Goal: Task Accomplishment & Management: Use online tool/utility

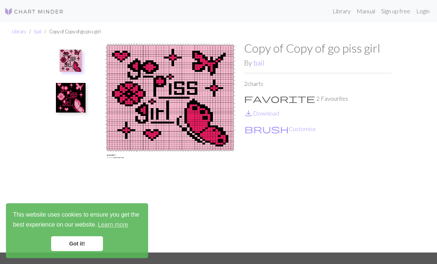
click at [257, 112] on link "save_alt Download" at bounding box center [261, 113] width 35 height 7
click at [262, 124] on button "brush Customise" at bounding box center [280, 129] width 72 height 10
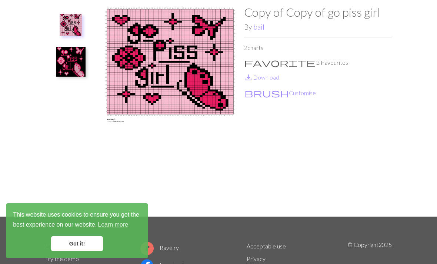
click at [265, 80] on link "save_alt Download" at bounding box center [261, 77] width 35 height 7
click at [272, 92] on button "brush Customise" at bounding box center [280, 93] width 72 height 10
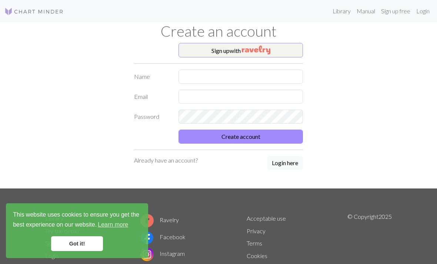
click at [262, 52] on img "button" at bounding box center [256, 50] width 28 height 9
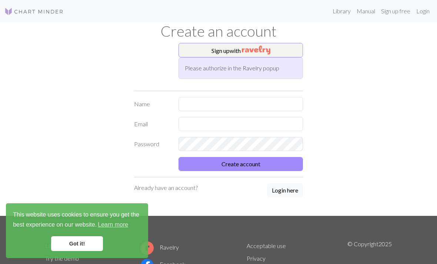
click at [163, 189] on p "Already have an account?" at bounding box center [166, 187] width 64 height 9
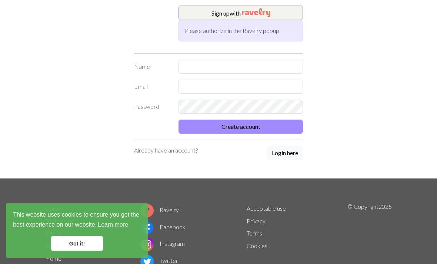
click at [287, 154] on button "Login here" at bounding box center [285, 153] width 36 height 14
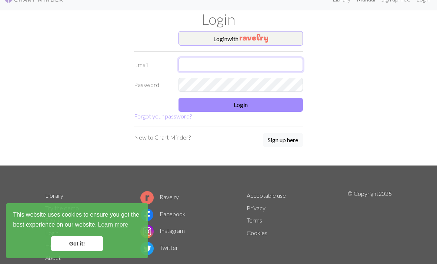
click at [209, 71] on input "text" at bounding box center [240, 65] width 124 height 14
type input "H"
click at [234, 31] on button "Login with" at bounding box center [240, 38] width 124 height 15
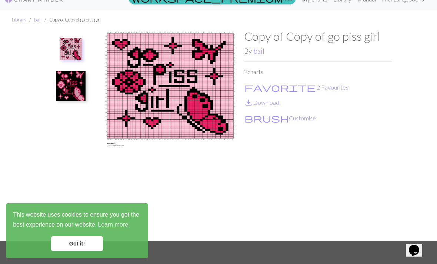
scroll to position [24, 0]
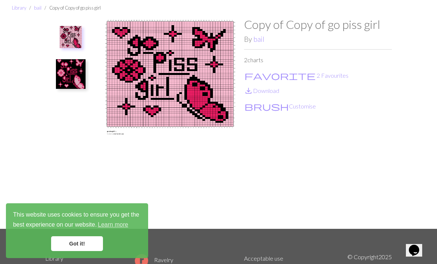
click at [268, 108] on button "brush Customise" at bounding box center [280, 106] width 72 height 10
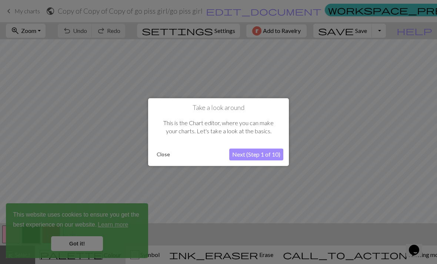
click at [166, 151] on button "Close" at bounding box center [163, 154] width 19 height 11
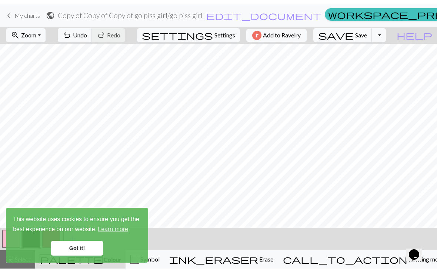
scroll to position [79, 0]
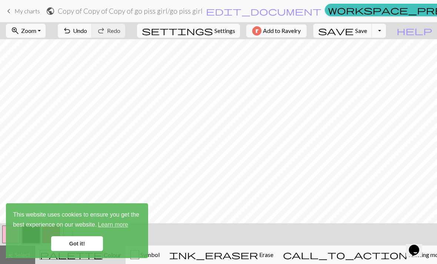
click at [84, 246] on link "Got it!" at bounding box center [77, 243] width 52 height 15
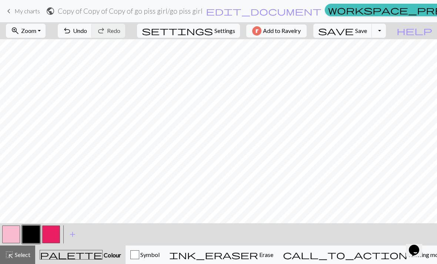
click at [407, 256] on span "Knitting mode" at bounding box center [425, 254] width 37 height 7
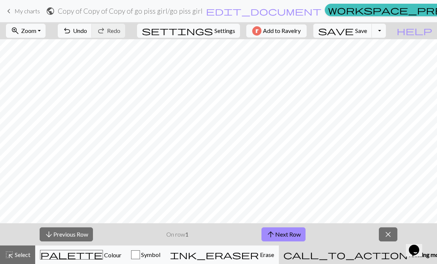
click at [280, 232] on button "arrow_upward Next Row" at bounding box center [283, 234] width 44 height 14
click at [279, 230] on button "arrow_upward Next Row" at bounding box center [283, 234] width 44 height 14
click at [214, 34] on span "Settings" at bounding box center [224, 30] width 21 height 9
select select "aran"
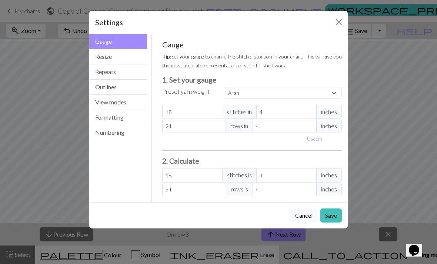
click at [130, 105] on button "View modes" at bounding box center [118, 102] width 58 height 15
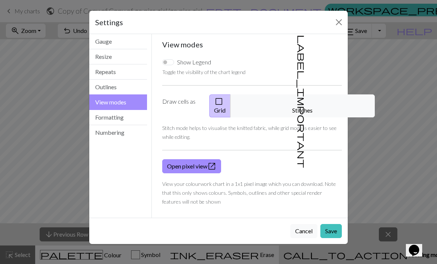
click at [172, 60] on input "Show Legend" at bounding box center [168, 62] width 12 height 6
checkbox input "true"
click at [301, 104] on button "label_important Stitches" at bounding box center [302, 105] width 144 height 23
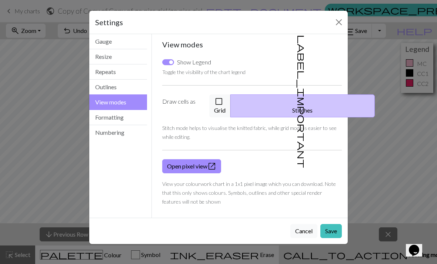
click at [223, 99] on span "check_box_outline_blank" at bounding box center [218, 101] width 9 height 10
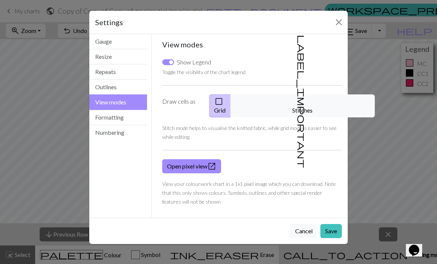
click at [282, 98] on button "label_important Stitches" at bounding box center [302, 105] width 144 height 23
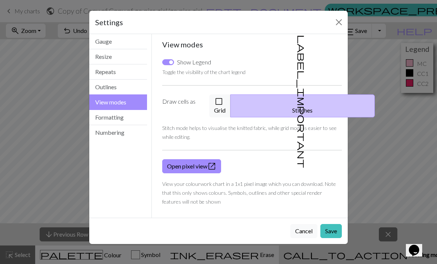
click at [231, 100] on button "check_box_outline_blank Grid" at bounding box center [219, 105] width 21 height 23
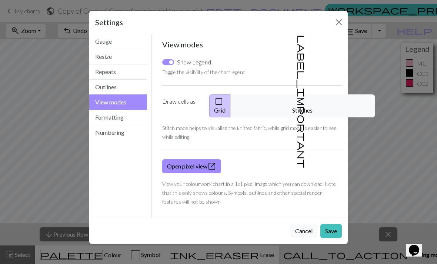
click at [129, 117] on button "Formatting" at bounding box center [118, 117] width 58 height 15
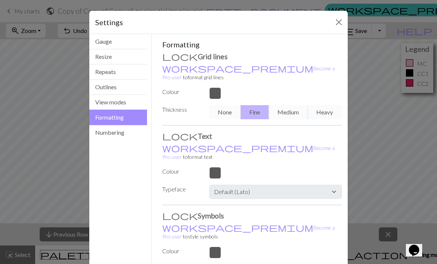
click at [128, 105] on button "View modes" at bounding box center [118, 102] width 58 height 15
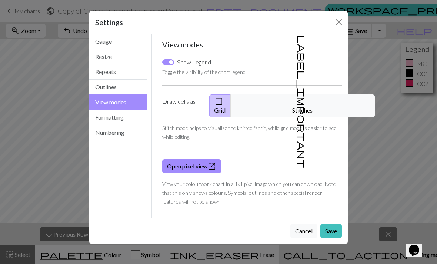
click at [125, 88] on button "Outlines" at bounding box center [118, 87] width 58 height 15
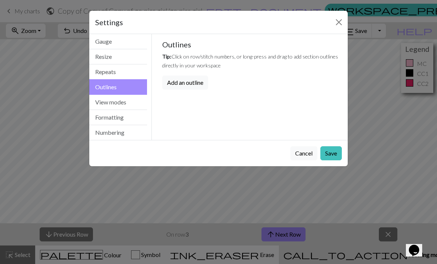
click at [125, 67] on button "Repeats" at bounding box center [118, 71] width 58 height 15
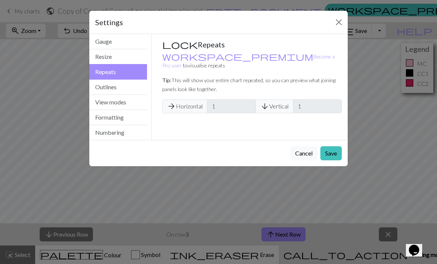
click at [127, 52] on button "Resize" at bounding box center [118, 56] width 58 height 15
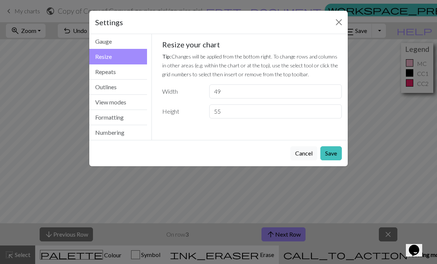
click at [104, 42] on button "Gauge" at bounding box center [118, 41] width 58 height 15
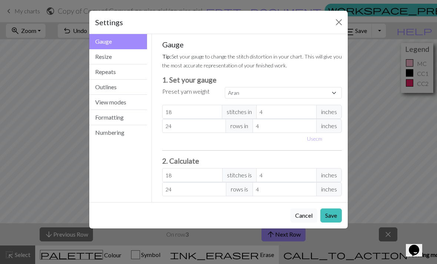
click at [311, 221] on button "Cancel" at bounding box center [303, 215] width 27 height 14
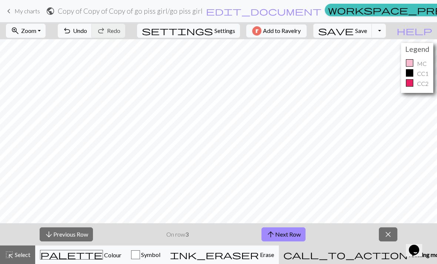
click at [140, 252] on div "button" at bounding box center [135, 254] width 9 height 9
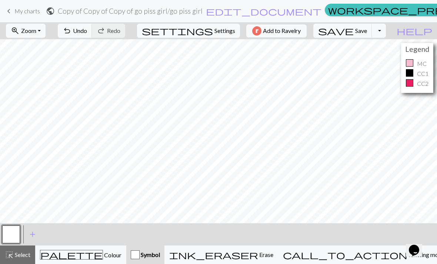
click at [373, 259] on button "call_to_action Knitting mode Knitting mode" at bounding box center [363, 254] width 171 height 19
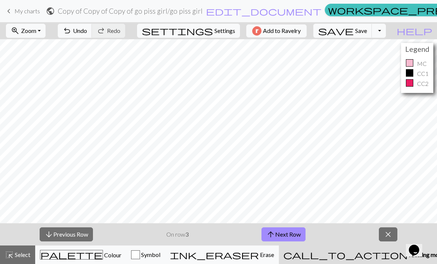
click at [276, 238] on button "arrow_upward Next Row" at bounding box center [283, 234] width 44 height 14
click at [386, 29] on button "Toggle Dropdown" at bounding box center [379, 31] width 14 height 14
click at [432, 28] on button "help Show me around" at bounding box center [414, 31] width 45 height 14
click at [426, 36] on span "help" at bounding box center [414, 31] width 36 height 10
click at [424, 33] on span "help" at bounding box center [414, 31] width 36 height 10
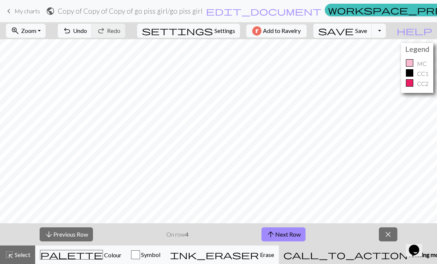
click at [291, 231] on button "arrow_upward Next Row" at bounding box center [283, 234] width 44 height 14
click at [266, 236] on button "arrow_upward Next Row" at bounding box center [283, 234] width 44 height 14
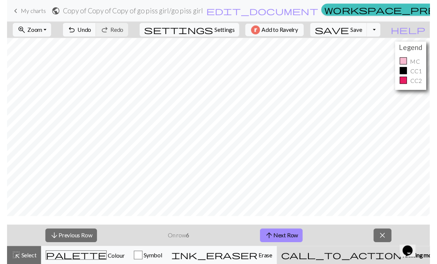
scroll to position [70, 0]
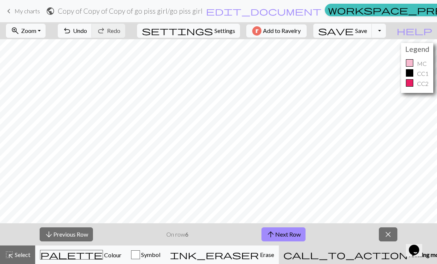
click at [275, 239] on span "arrow_upward" at bounding box center [270, 234] width 9 height 10
click at [283, 229] on button "arrow_upward Next Row" at bounding box center [283, 234] width 44 height 14
click at [83, 232] on button "arrow_downward Previous Row" at bounding box center [66, 234] width 53 height 14
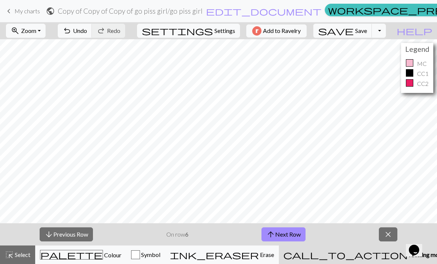
click at [86, 227] on button "arrow_downward Previous Row" at bounding box center [66, 234] width 53 height 14
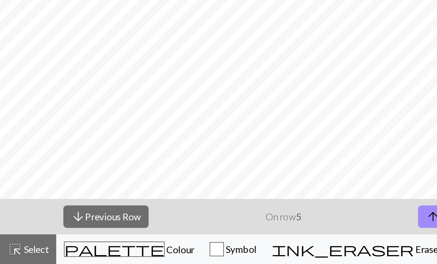
click at [71, 227] on button "arrow_downward Previous Row" at bounding box center [66, 234] width 53 height 14
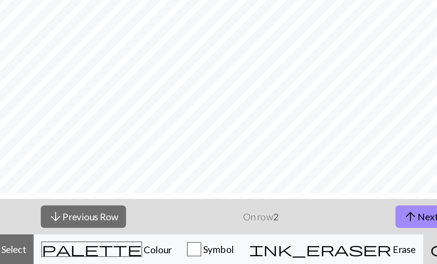
scroll to position [31, 0]
click at [11, 223] on div "arrow_downward Previous Row On row 2 arrow_upward Next Row close" at bounding box center [218, 234] width 437 height 22
click at [40, 250] on div "palette Colour Colour" at bounding box center [80, 255] width 81 height 10
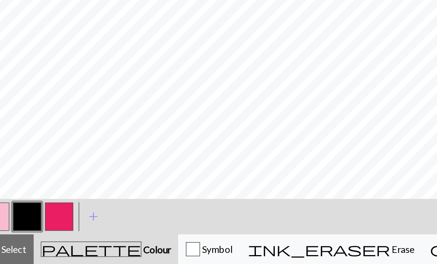
scroll to position [46, 0]
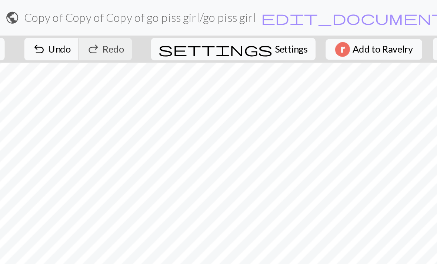
click at [208, 17] on form "public Copy of Copy of Copy of go piss girl / go piss girl edit_document Edit s…" at bounding box center [184, 11] width 276 height 14
click at [214, 17] on form "public Copy of Copy of Copy of go piss girl / go piss girl edit_document Edit s…" at bounding box center [184, 11] width 276 height 14
click at [212, 17] on form "public Copy of Copy of Copy of go piss girl / go piss girl edit_document Edit s…" at bounding box center [184, 11] width 276 height 14
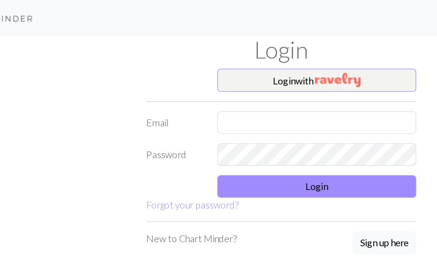
click at [178, 50] on button "Login with" at bounding box center [240, 50] width 124 height 15
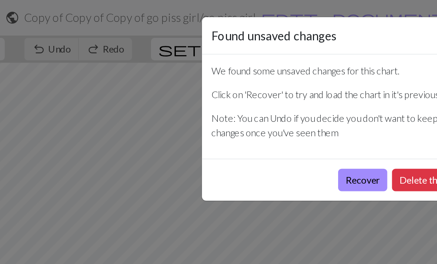
click at [258, 114] on button "Delete the recovery" at bounding box center [275, 112] width 60 height 14
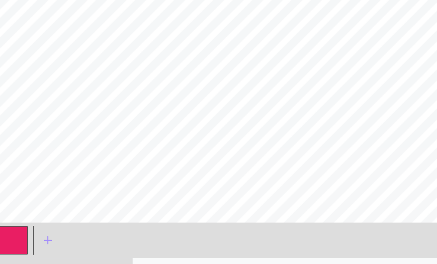
scroll to position [24, 0]
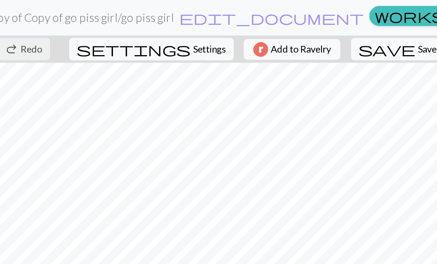
click at [88, 33] on div "undo Undo Undo redo Redo Redo" at bounding box center [49, 30] width 78 height 17
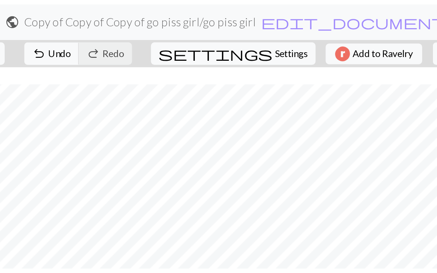
scroll to position [46, 0]
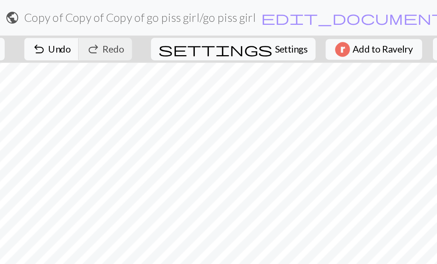
click at [65, 33] on div "zoom_in Zoom Zoom Fit all Fit width Fit height 50% 100% 150% 200% undo Undo Und…" at bounding box center [153, 30] width 392 height 17
click at [69, 33] on div "zoom_in Zoom Zoom Fit all Fit width Fit height 50% 100% 150% 200% undo Undo Und…" at bounding box center [153, 30] width 392 height 17
click at [70, 33] on div "zoom_in Zoom Zoom Fit all Fit width Fit height 50% 100% 150% 200% undo Undo Und…" at bounding box center [153, 30] width 392 height 17
click at [62, 18] on form "public Copy of Copy of Copy of go piss girl / go piss girl edit_document Edit s…" at bounding box center [141, 11] width 276 height 14
click at [29, 33] on span "undo" at bounding box center [24, 31] width 9 height 10
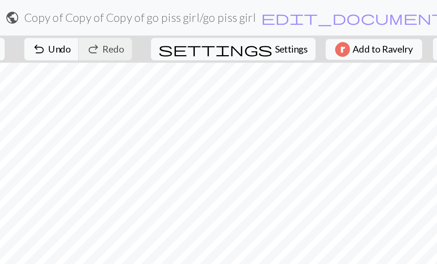
click at [29, 34] on span "undo" at bounding box center [24, 31] width 9 height 10
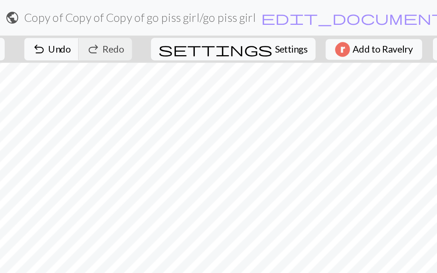
scroll to position [37, 0]
